Goal: Task Accomplishment & Management: Complete application form

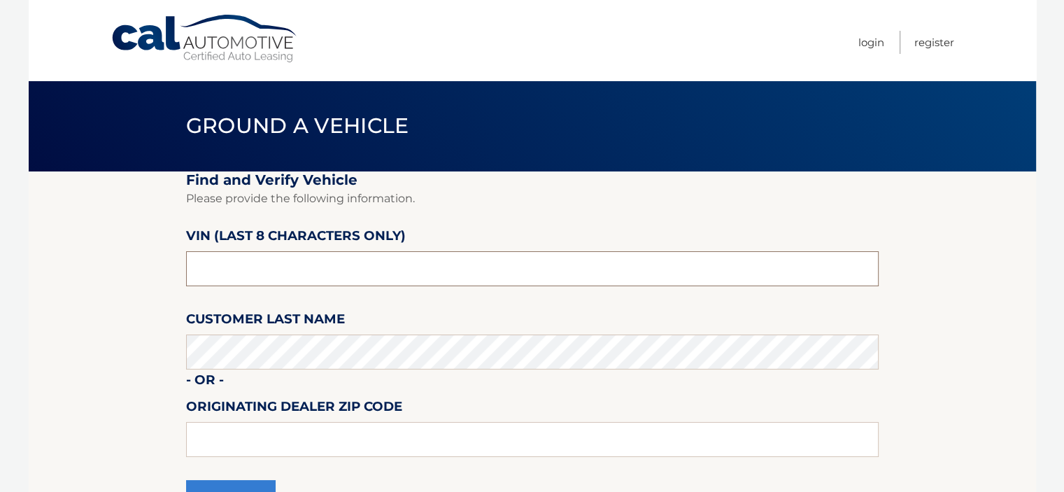
click at [271, 263] on input "text" at bounding box center [532, 268] width 693 height 35
type input "nt206300"
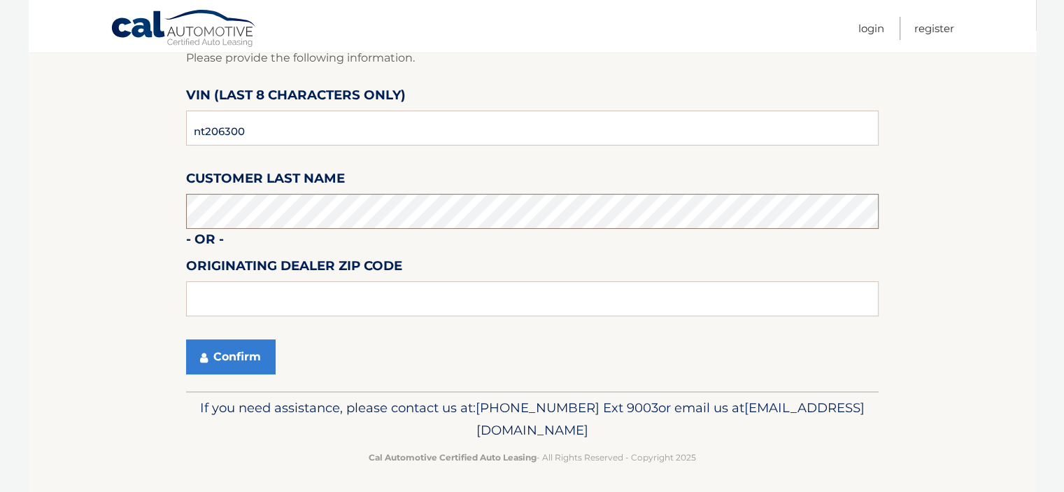
scroll to position [146, 0]
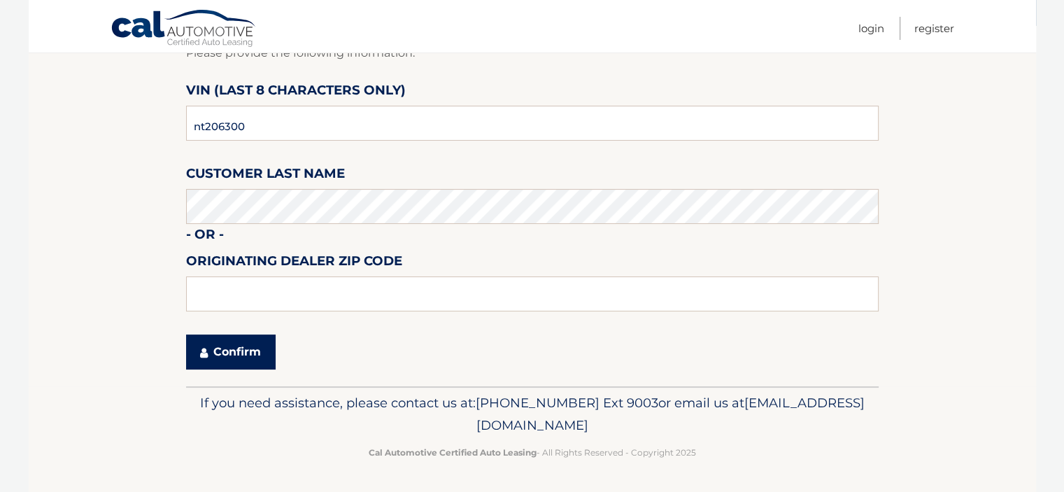
click at [246, 360] on button "Confirm" at bounding box center [231, 351] width 90 height 35
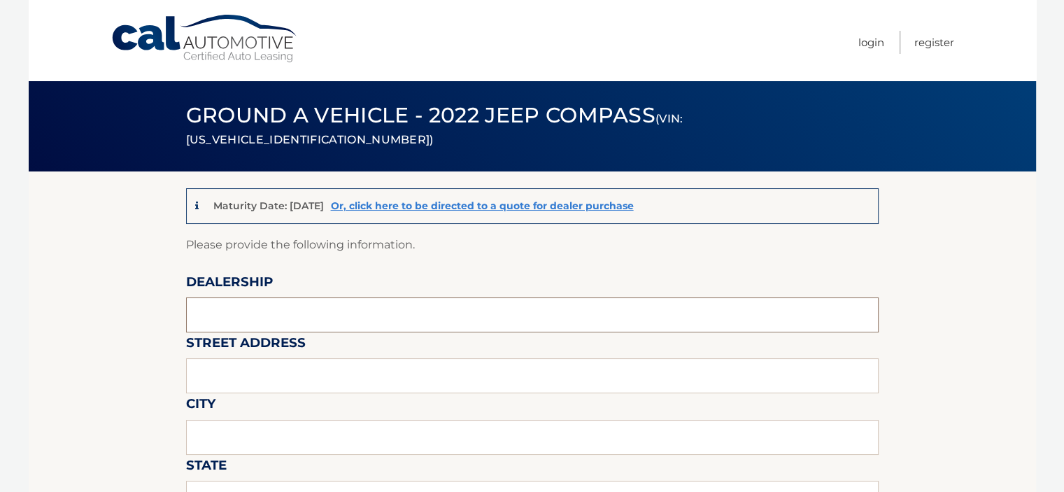
click at [253, 304] on input "text" at bounding box center [532, 314] width 693 height 35
type input "rt18 auto"
type input "400 rt 18"
type input "east brunswick"
type input "nj"
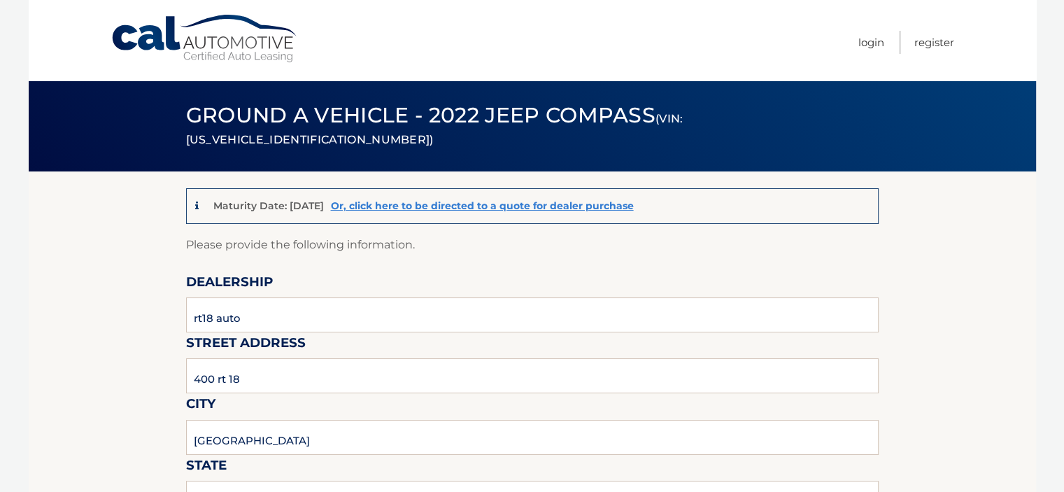
type input "08816"
type input "RYAN"
type input "7323872600"
type input "abrown@rt18auto.com"
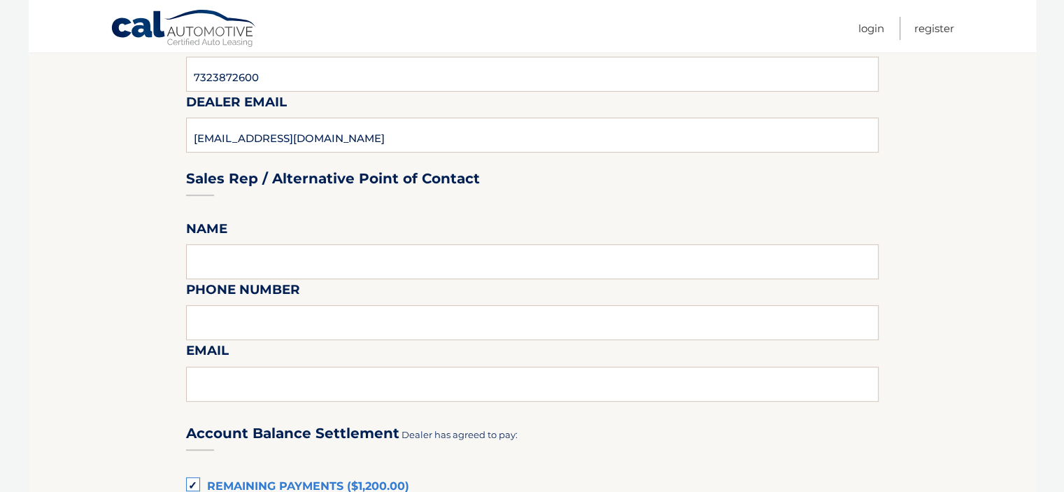
scroll to position [630, 0]
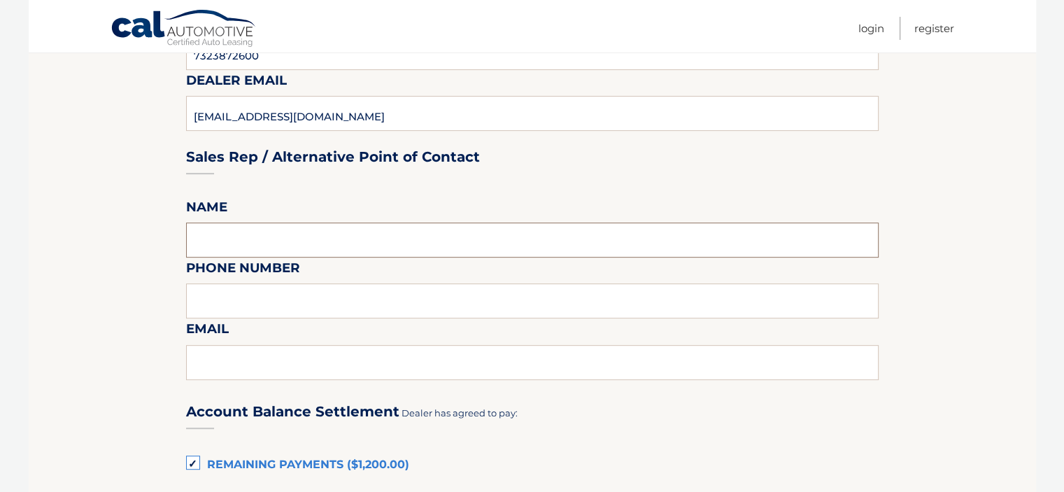
click at [225, 235] on input "text" at bounding box center [532, 239] width 693 height 35
type input "RYAN"
type input "7323872600"
type input "abrown@rt18auto.com"
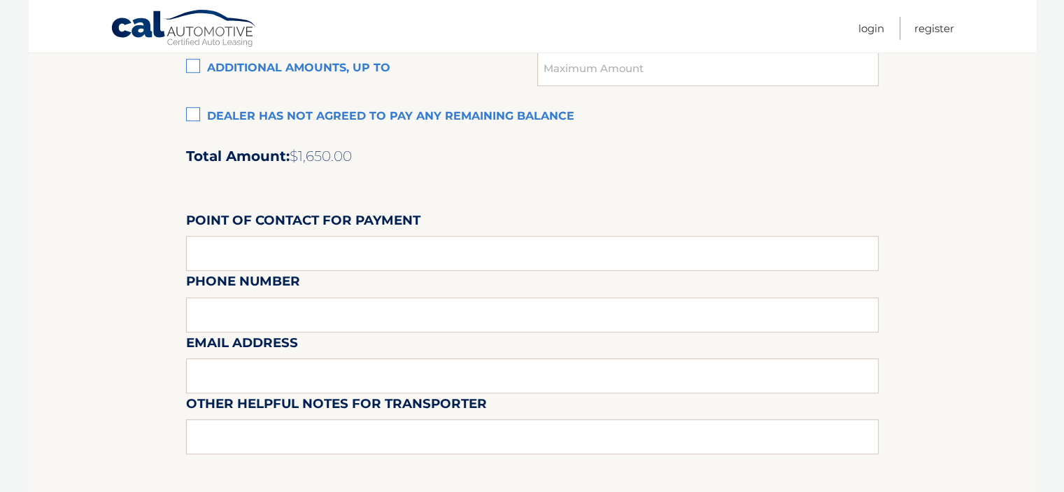
scroll to position [980, 0]
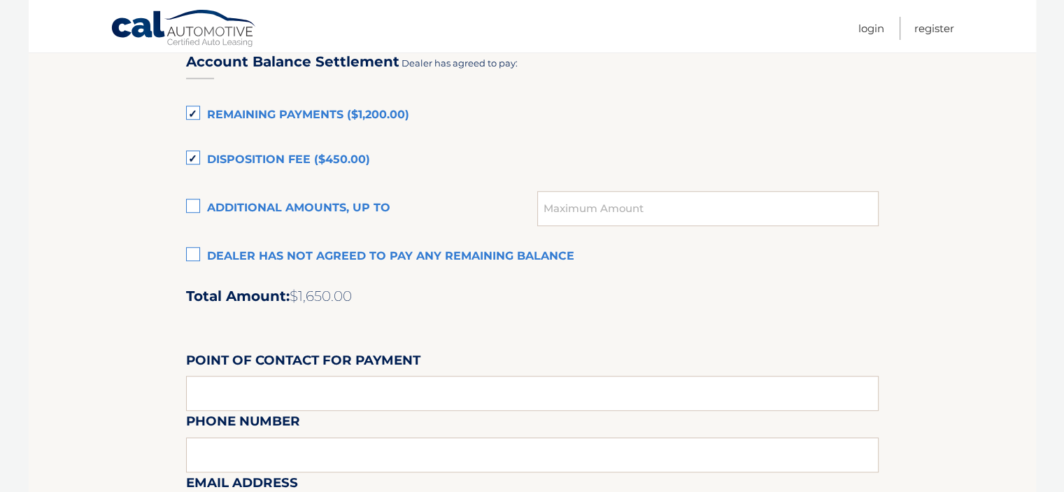
click at [198, 250] on label "Dealer has not agreed to pay any remaining balance" at bounding box center [532, 257] width 693 height 28
click at [0, 0] on input "Dealer has not agreed to pay any remaining balance" at bounding box center [0, 0] width 0 height 0
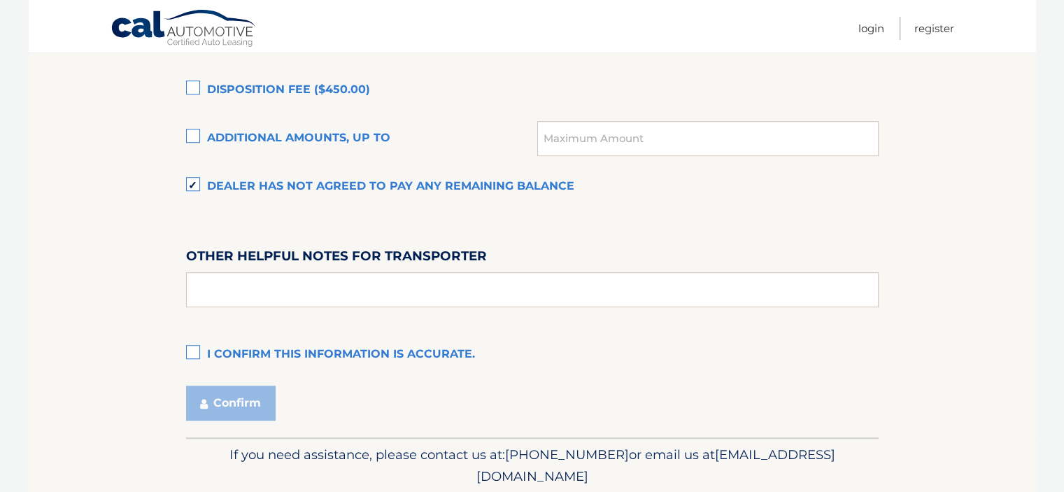
scroll to position [1100, 0]
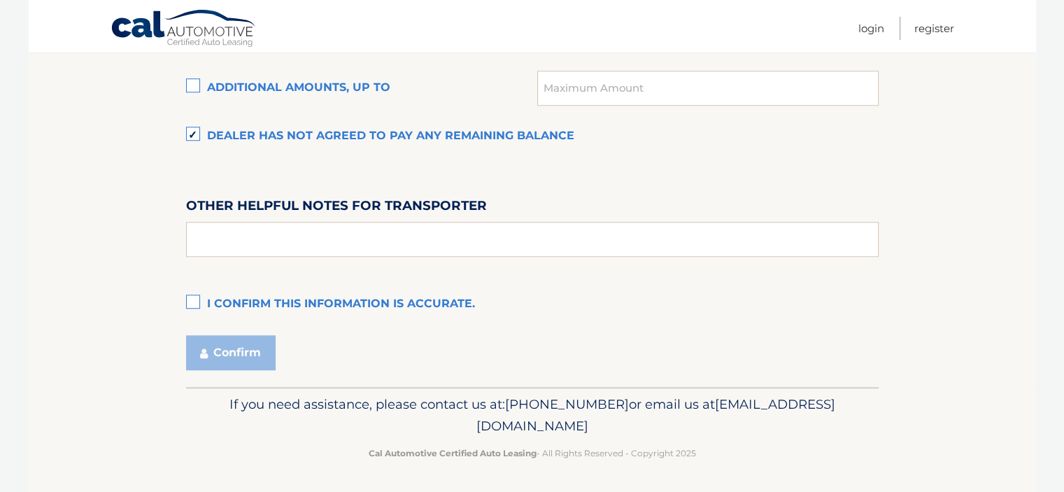
click at [192, 297] on label "I confirm this information is accurate." at bounding box center [532, 304] width 693 height 28
click at [0, 0] on input "I confirm this information is accurate." at bounding box center [0, 0] width 0 height 0
click at [211, 341] on button "Confirm" at bounding box center [231, 352] width 90 height 35
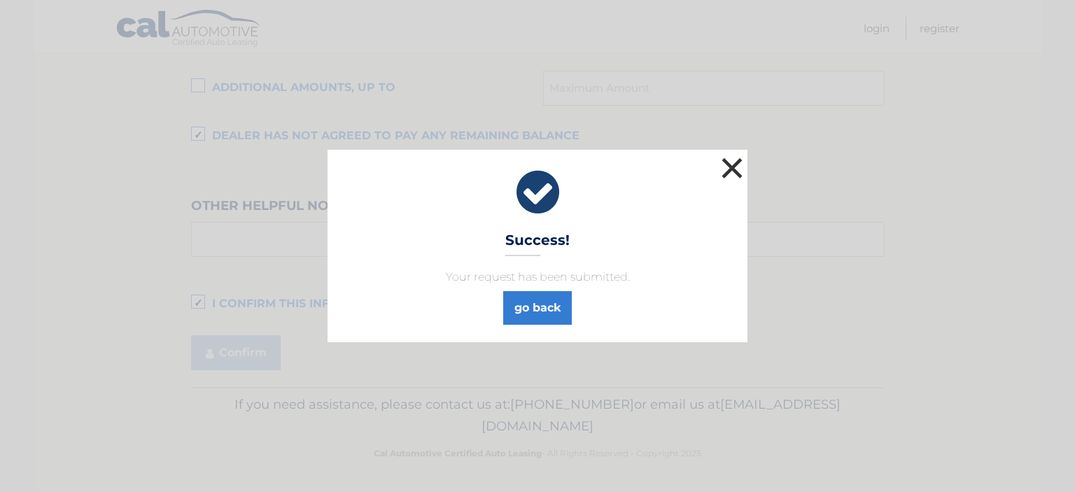
click at [733, 164] on button "×" at bounding box center [732, 168] width 28 height 28
